Goal: Check status: Check status

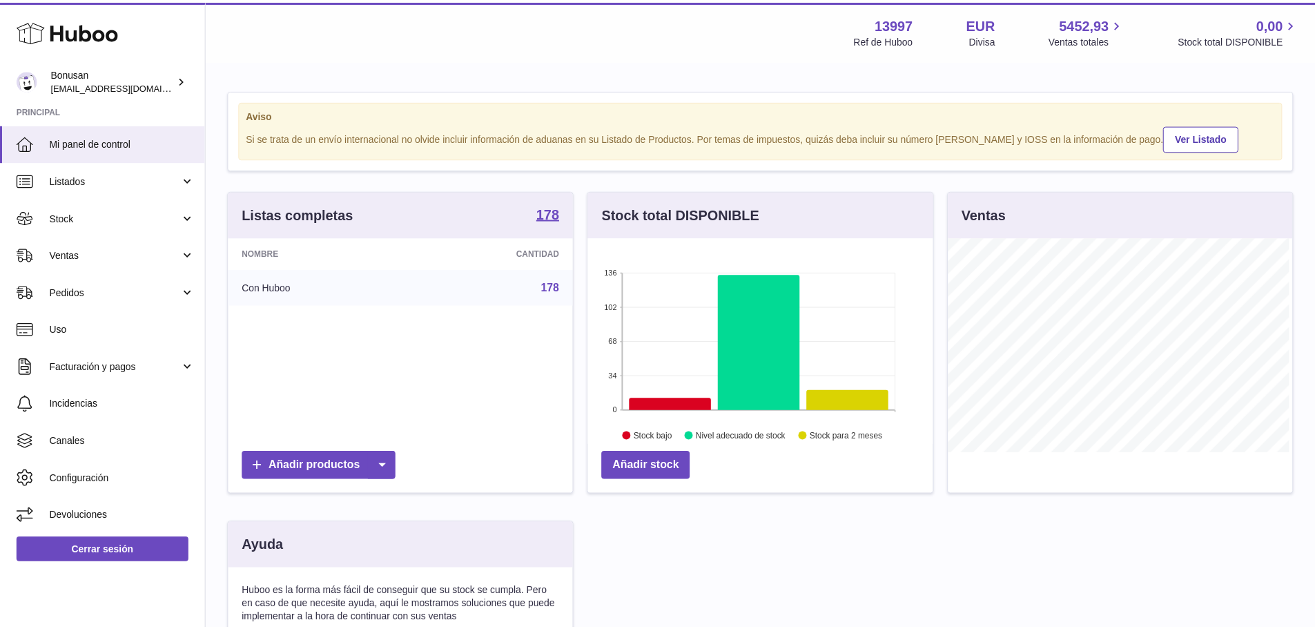
scroll to position [215, 348]
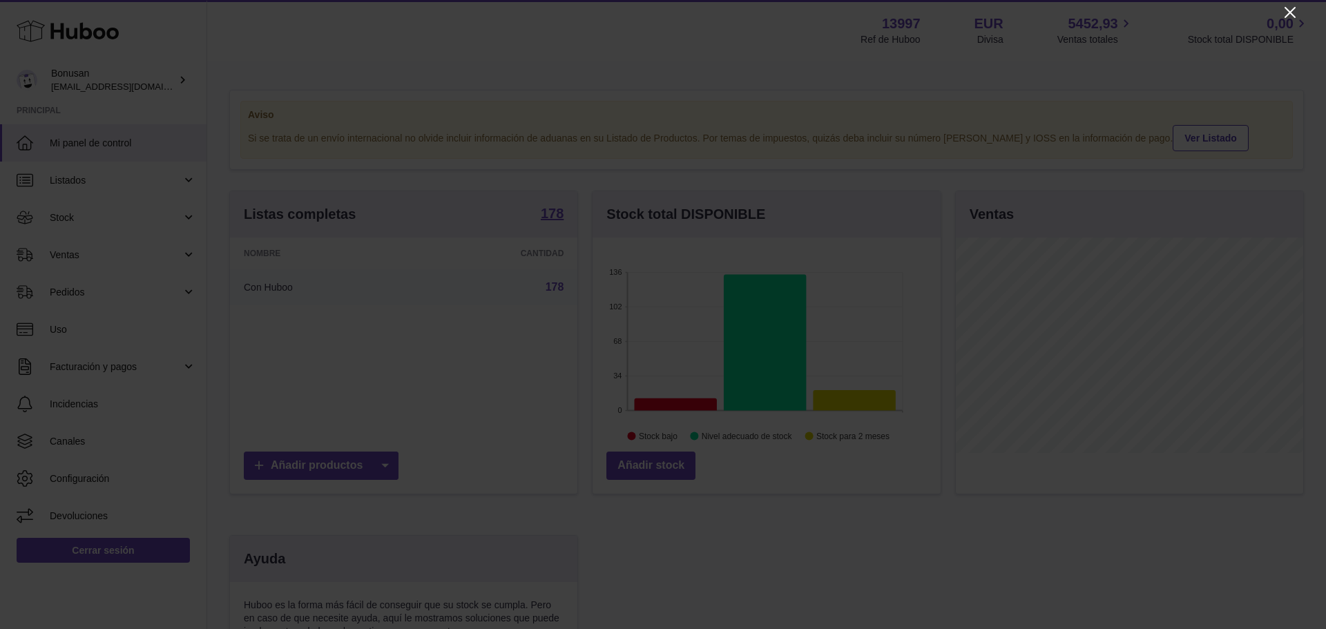
click at [1290, 15] on icon "Close" at bounding box center [1290, 12] width 17 height 17
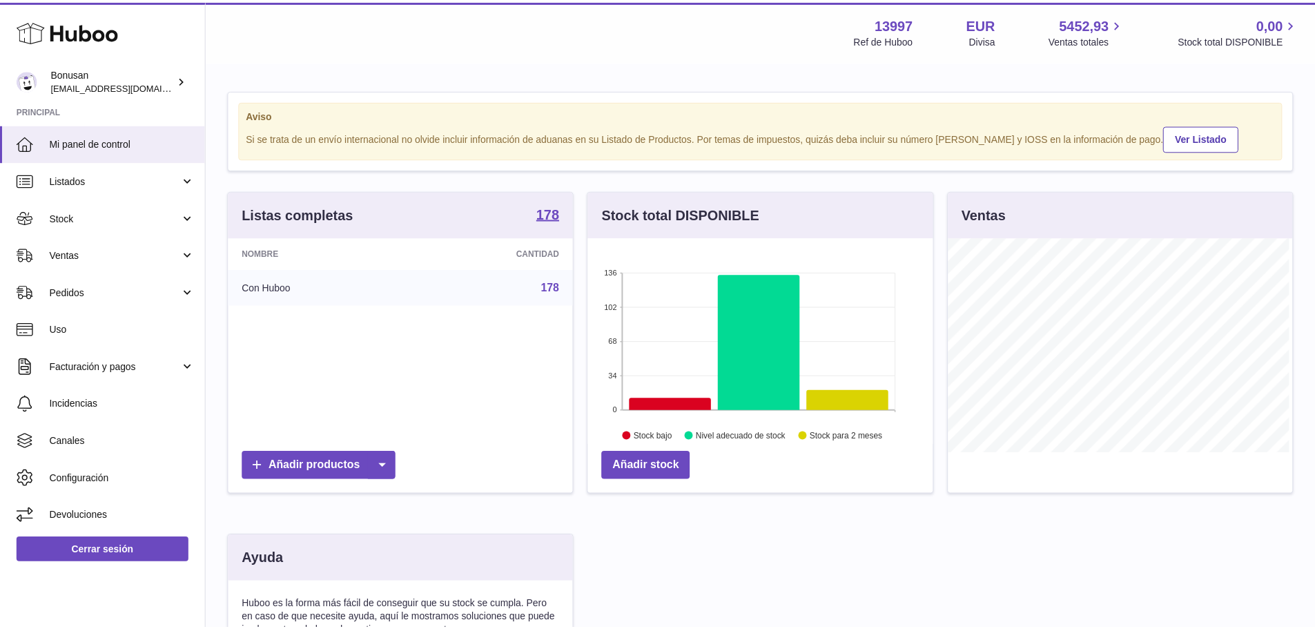
scroll to position [690300, 690171]
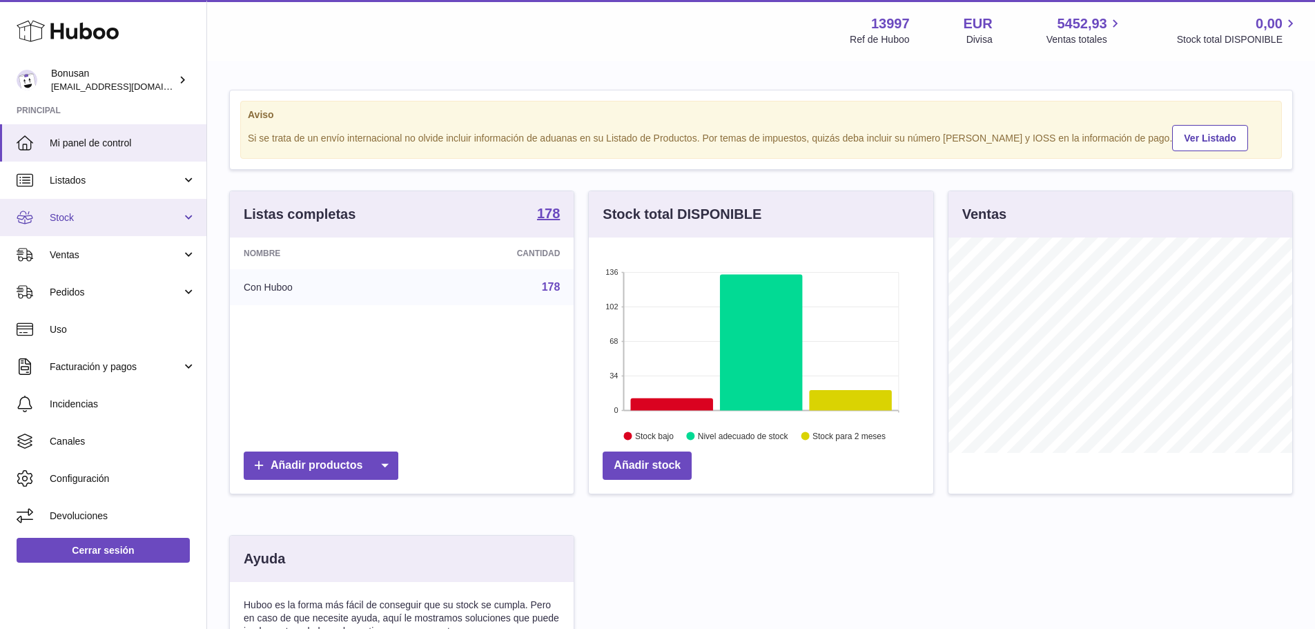
click at [189, 215] on link "Stock" at bounding box center [103, 217] width 206 height 37
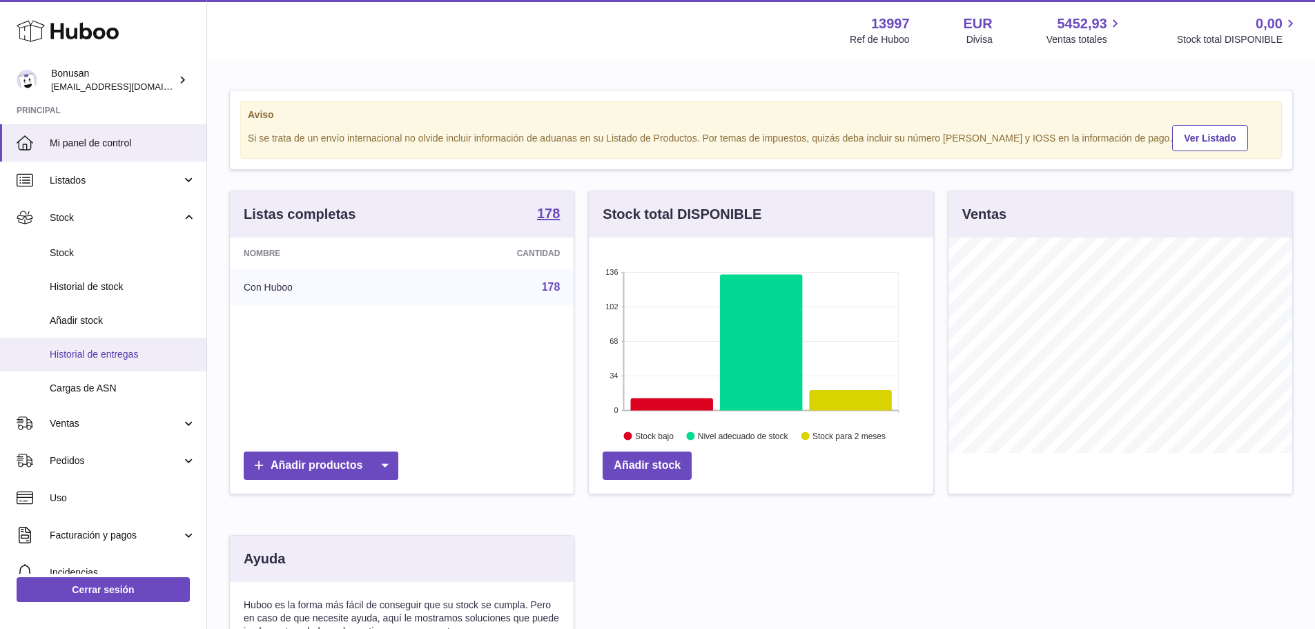
click at [75, 354] on span "Historial de entregas" at bounding box center [123, 354] width 146 height 13
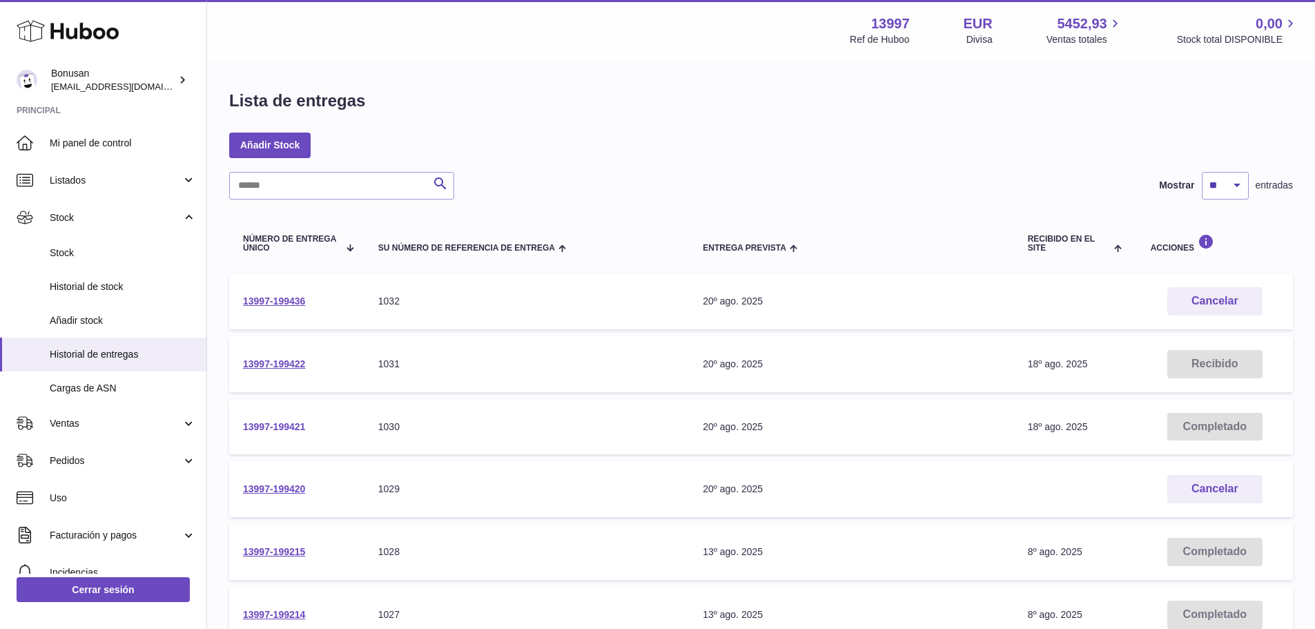
click at [265, 425] on link "13997-199421" at bounding box center [274, 426] width 62 height 11
click at [260, 366] on link "13997-199422" at bounding box center [274, 363] width 62 height 11
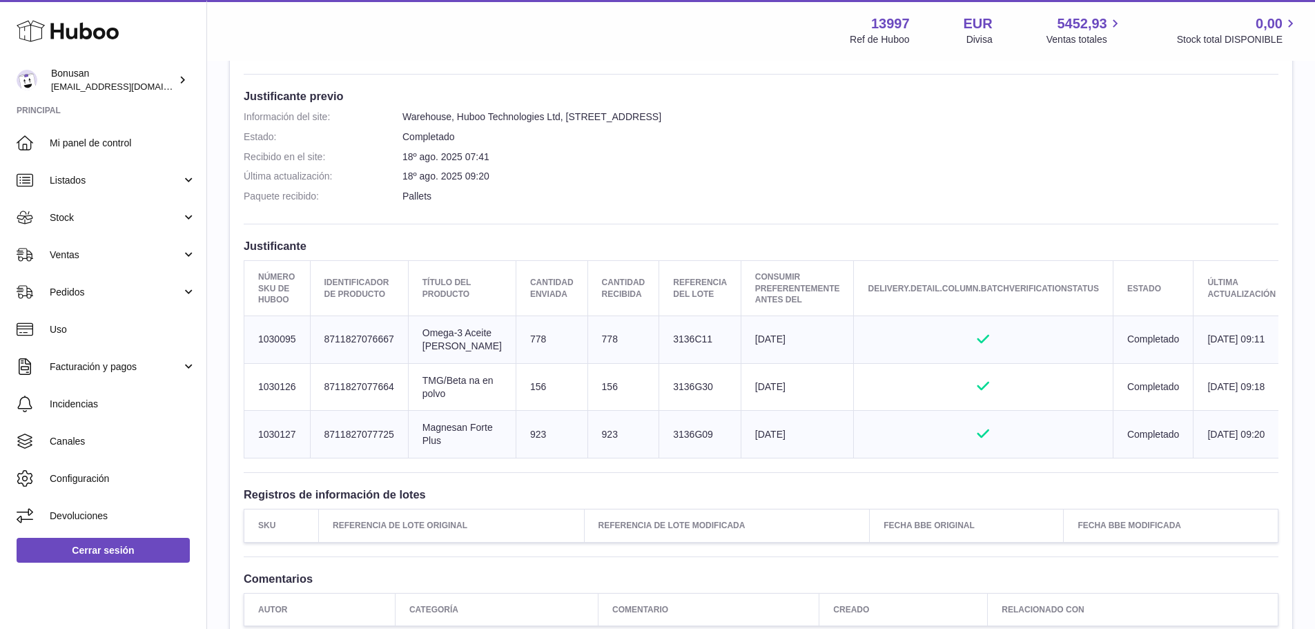
scroll to position [207, 0]
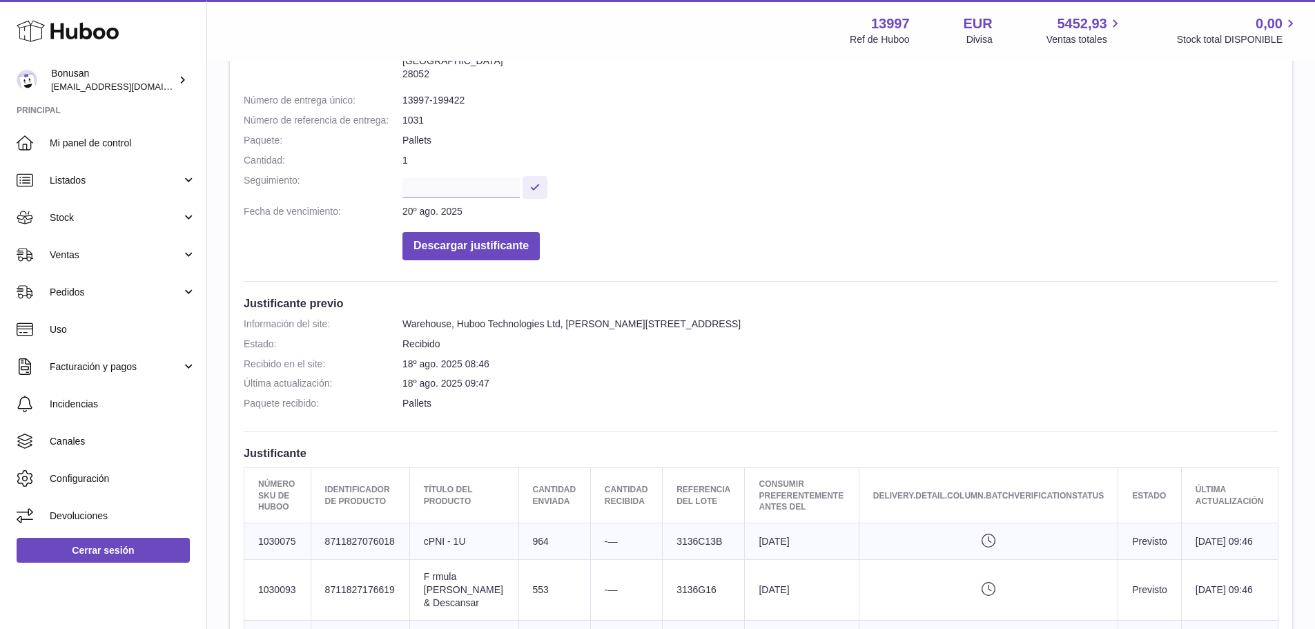
scroll to position [276, 0]
